Goal: Information Seeking & Learning: Learn about a topic

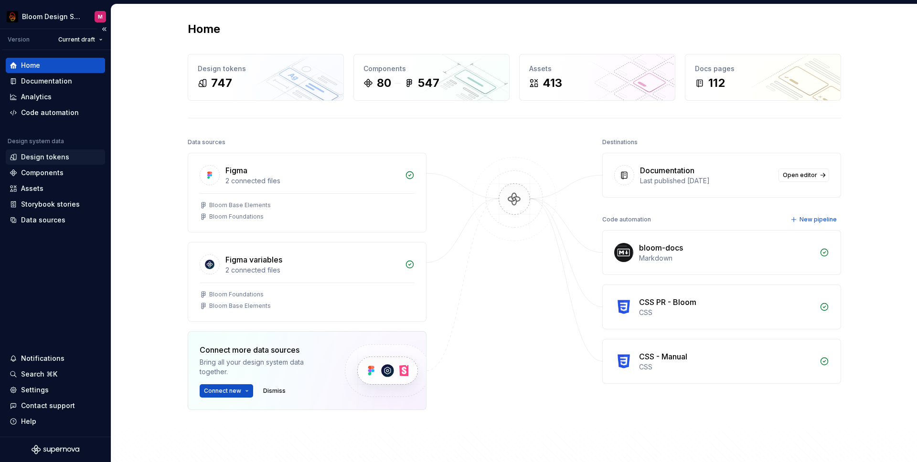
click at [28, 155] on div "Design tokens" at bounding box center [45, 157] width 48 height 10
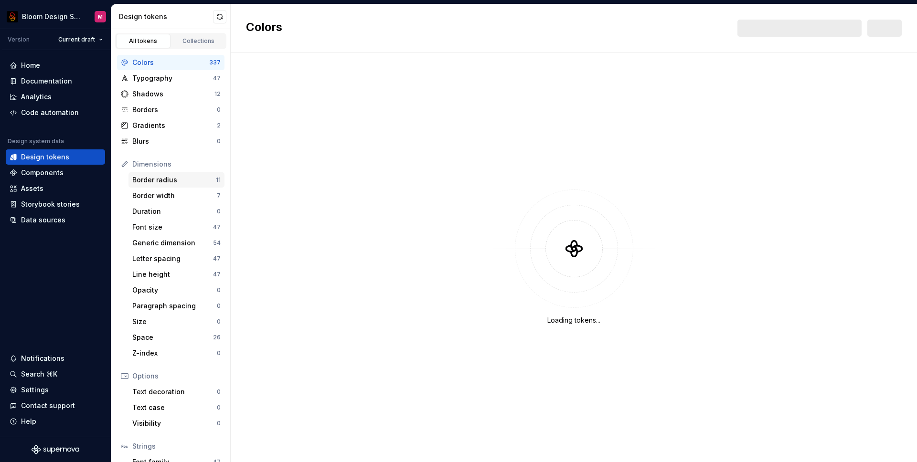
click at [163, 182] on div "Border radius" at bounding box center [174, 180] width 84 height 10
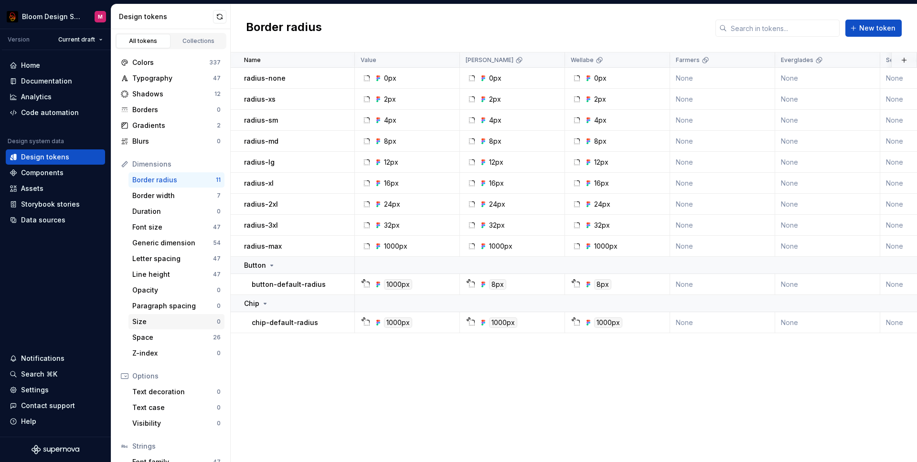
click at [156, 318] on div "Size" at bounding box center [174, 322] width 85 height 10
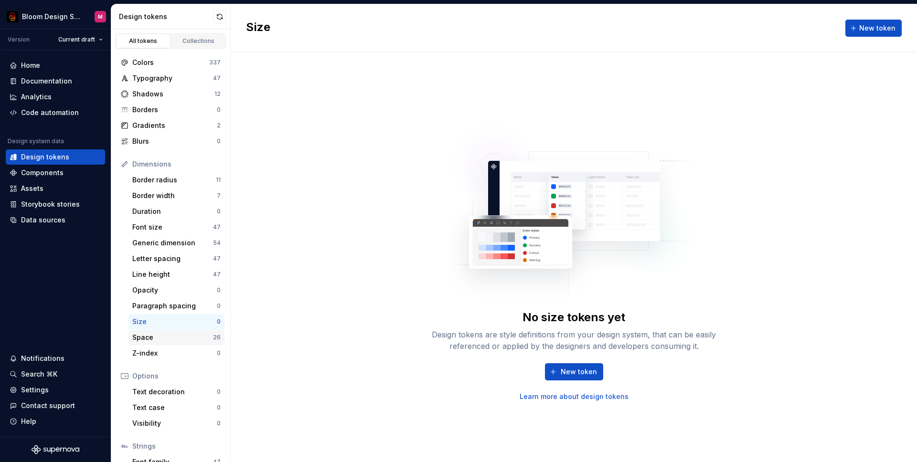
click at [146, 332] on div "Space 26" at bounding box center [176, 337] width 96 height 15
